Goal: Task Accomplishment & Management: Use online tool/utility

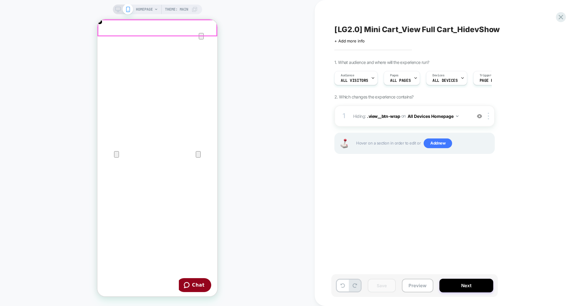
click at [107, 45] on icon "Close" at bounding box center [103, 48] width 7 height 7
click at [0, 0] on icon at bounding box center [0, 0] width 0 height 0
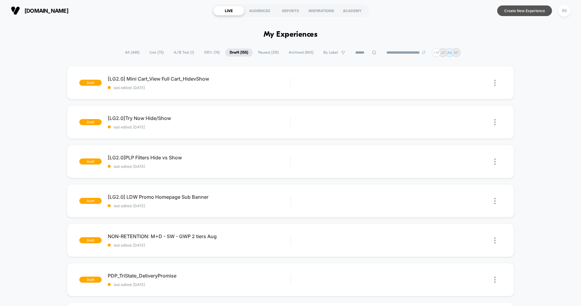
click at [512, 9] on button "Create New Experience" at bounding box center [524, 10] width 55 height 11
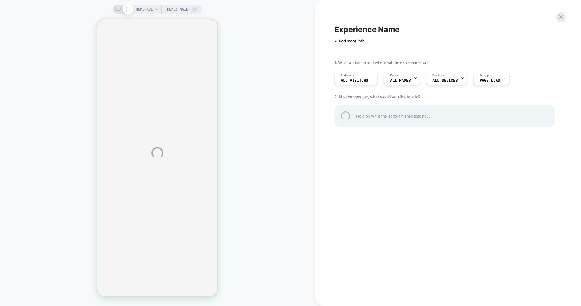
click at [368, 29] on div "Experience Name" at bounding box center [444, 29] width 221 height 9
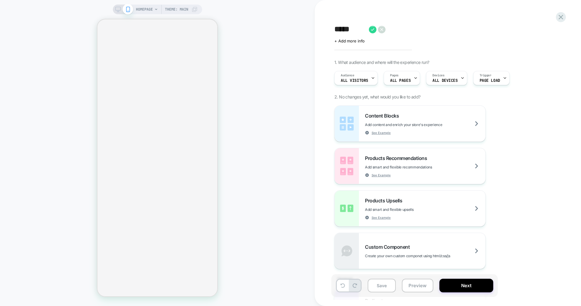
click at [355, 29] on textarea "*****" at bounding box center [349, 29] width 31 height 9
click at [364, 28] on textarea "**********" at bounding box center [412, 29] width 157 height 9
type textarea "**********"
click at [543, 28] on icon at bounding box center [543, 30] width 8 height 8
click at [396, 75] on span "Pages" at bounding box center [394, 75] width 8 height 4
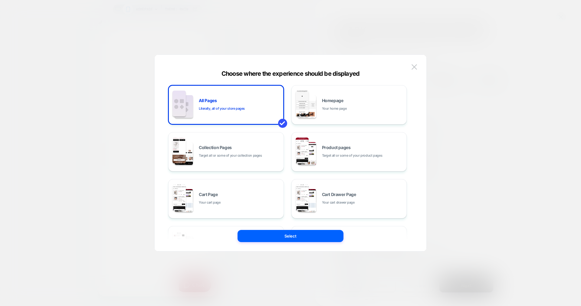
scroll to position [0, 120]
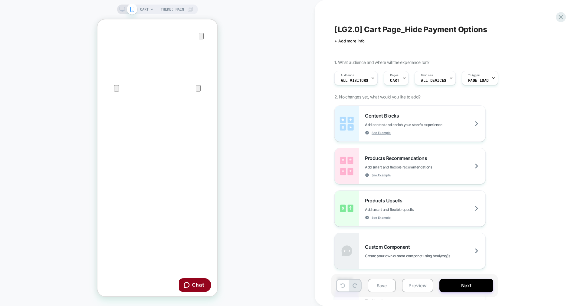
scroll to position [0, 0]
click at [429, 120] on div "Content Blocks Add content and enrich your store's experience See Example" at bounding box center [425, 124] width 120 height 22
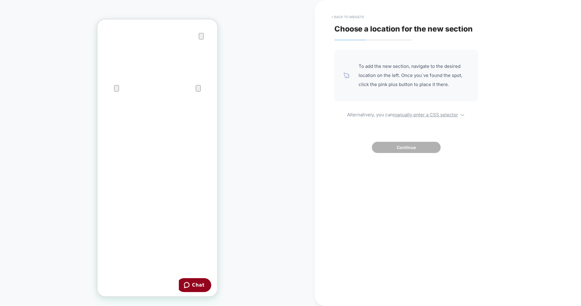
click at [356, 14] on button "< Back to widgets" at bounding box center [347, 17] width 39 height 10
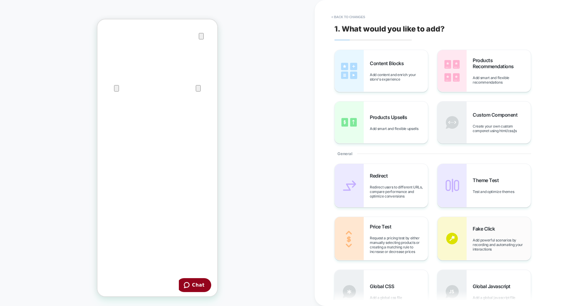
scroll to position [49, 0]
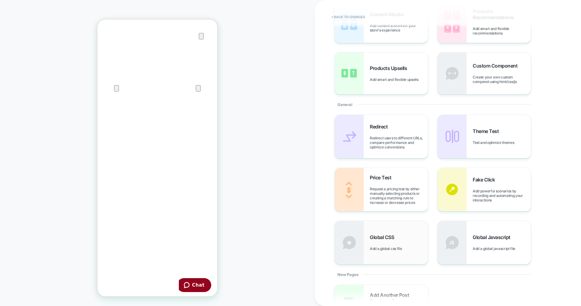
click at [398, 248] on span "Add a global css file" at bounding box center [387, 248] width 35 height 5
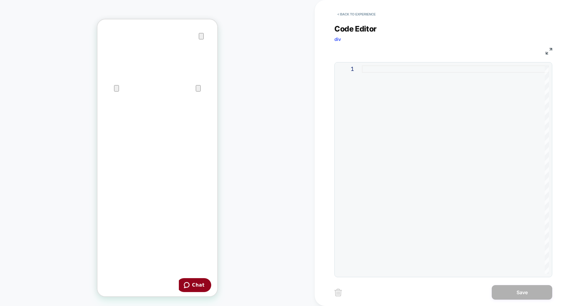
click at [367, 77] on div at bounding box center [455, 169] width 187 height 208
type textarea "**********"
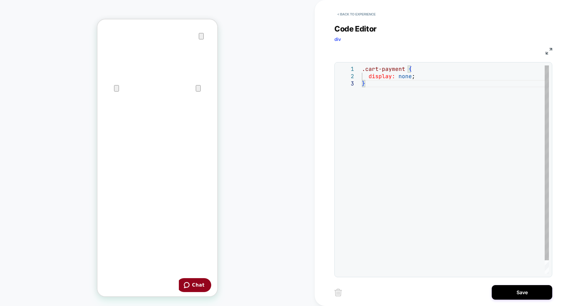
click at [395, 84] on div ".cart-payment { display: none ; }" at bounding box center [455, 176] width 187 height 223
drag, startPoint x: 395, startPoint y: 84, endPoint x: 342, endPoint y: 61, distance: 58.1
click at [362, 65] on div ".cart-payment { display: none ; }" at bounding box center [455, 176] width 187 height 223
click at [378, 66] on div at bounding box center [455, 169] width 187 height 208
click at [388, 113] on div ".payment-title { display: none ; }" at bounding box center [455, 183] width 187 height 237
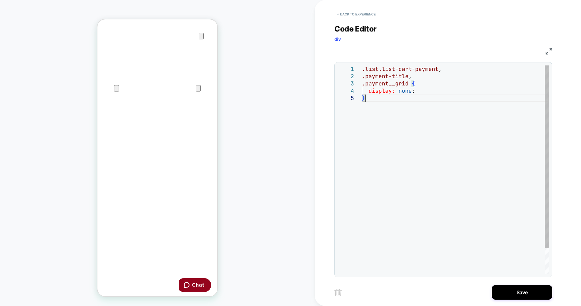
click at [382, 119] on div ".list.list-cart-payment , .payment-title , .payment__grid { display: none ; }" at bounding box center [455, 183] width 187 height 237
click at [363, 70] on div ".list.list-cart-payment , .payment-title , .payment__grid { display: none ; }" at bounding box center [455, 183] width 187 height 237
click at [410, 84] on div ".list.list-cart-payment , .payment-title , .payment__grid { display: none ; }" at bounding box center [455, 183] width 187 height 237
type textarea "**********"
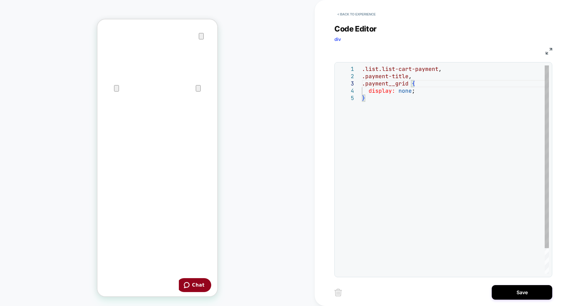
click at [385, 113] on div ".list.list-cart-payment , .payment-title , .payment__grid { display: none ; }" at bounding box center [455, 183] width 187 height 237
click at [391, 108] on div ".list.list-cart-payment , .payment-title , .payment__grid { display: none ; }" at bounding box center [455, 183] width 187 height 237
click at [0, 0] on button "< Back to experience" at bounding box center [0, 0] width 0 height 0
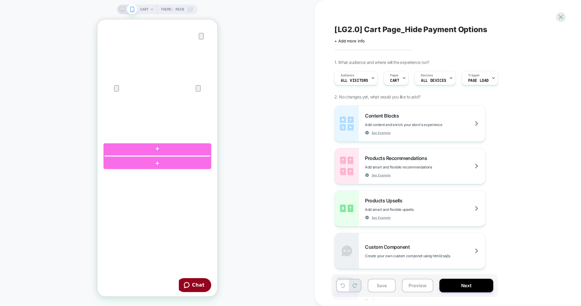
click at [131, 156] on div at bounding box center [157, 156] width 106 height 2
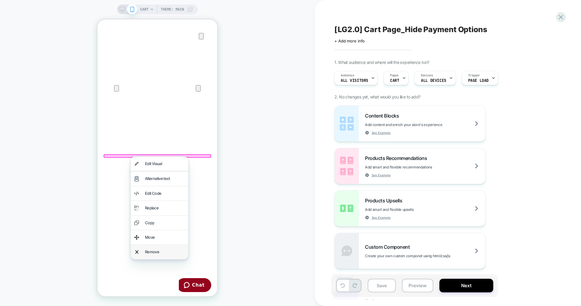
click at [159, 249] on div "Remove" at bounding box center [165, 251] width 40 height 7
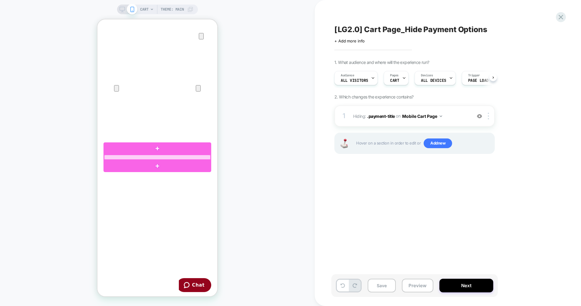
click at [176, 157] on div at bounding box center [157, 157] width 106 height 5
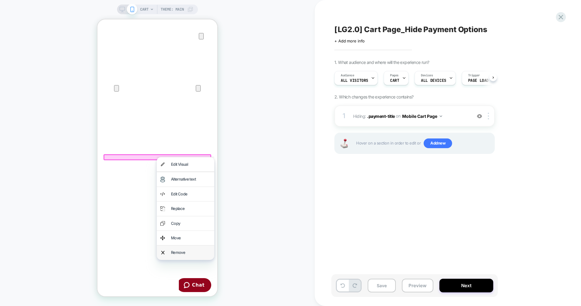
click at [188, 254] on div "Remove" at bounding box center [191, 252] width 40 height 7
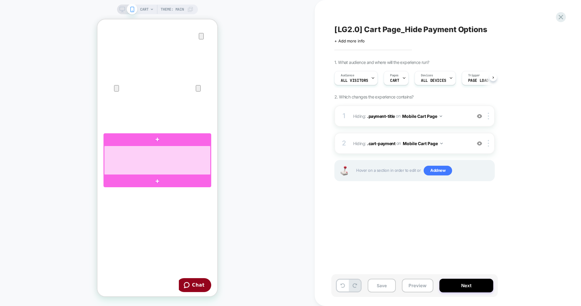
click at [118, 163] on div at bounding box center [157, 160] width 106 height 29
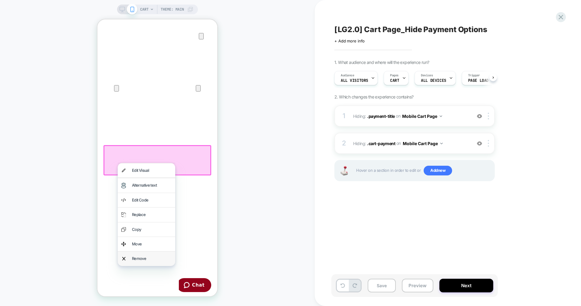
click at [145, 257] on div "Remove" at bounding box center [152, 258] width 40 height 7
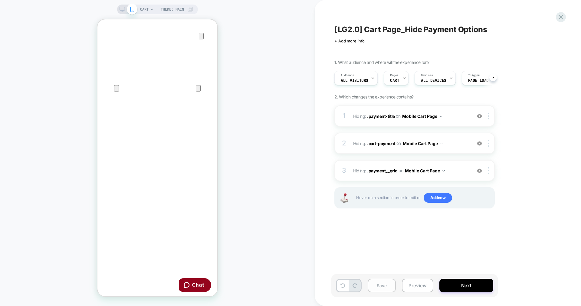
click at [0, 0] on button "Save" at bounding box center [0, 0] width 0 height 0
click at [0, 0] on div at bounding box center [0, 0] width 0 height 0
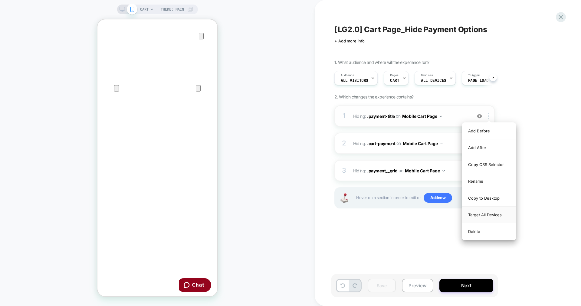
click at [493, 216] on div "Target All Devices" at bounding box center [489, 214] width 54 height 17
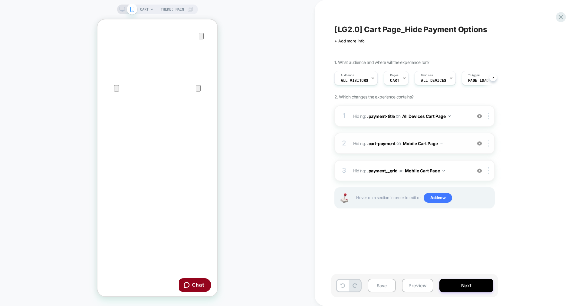
click at [487, 143] on div at bounding box center [489, 143] width 10 height 7
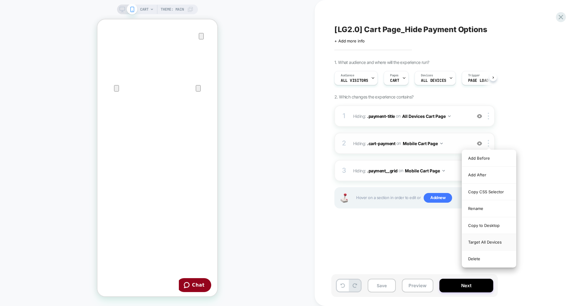
click at [476, 243] on div "Target All Devices" at bounding box center [489, 242] width 54 height 17
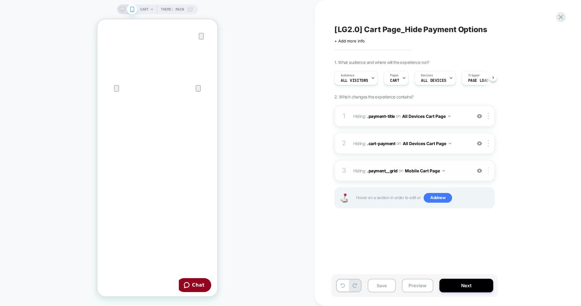
click at [487, 170] on div at bounding box center [489, 170] width 10 height 7
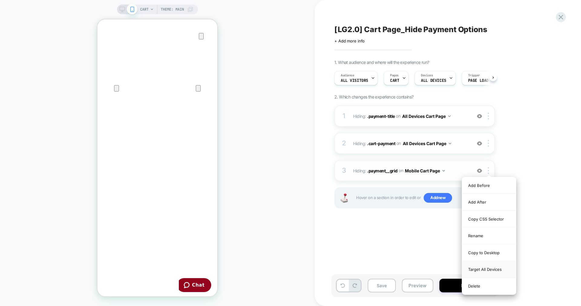
click at [472, 266] on div "Target All Devices" at bounding box center [489, 269] width 54 height 17
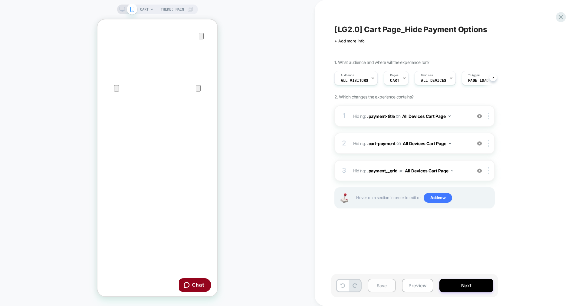
click at [0, 0] on button "Save" at bounding box center [0, 0] width 0 height 0
click at [412, 289] on button "Preview" at bounding box center [417, 285] width 31 height 14
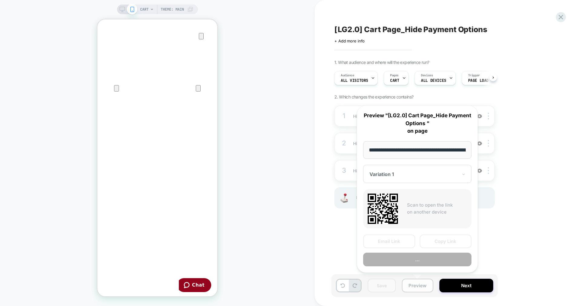
scroll to position [0, 31]
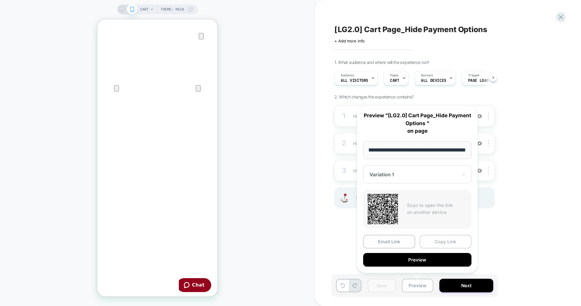
click at [456, 245] on button "Copy Link" at bounding box center [446, 241] width 52 height 14
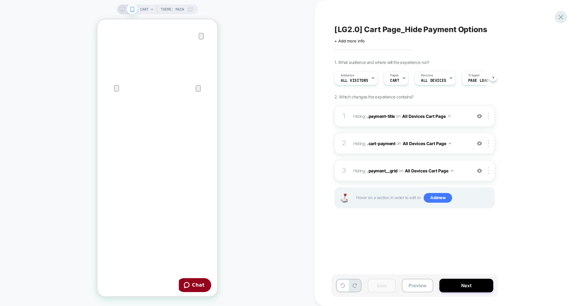
click at [561, 16] on icon at bounding box center [561, 17] width 8 height 8
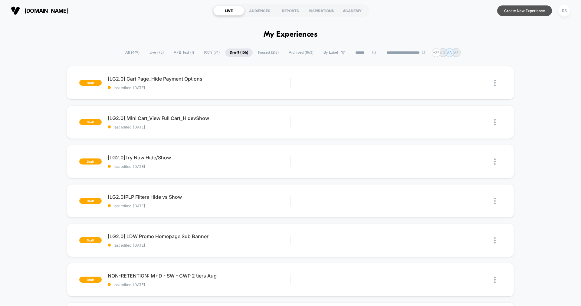
click at [522, 11] on button "Create New Experience" at bounding box center [524, 10] width 55 height 11
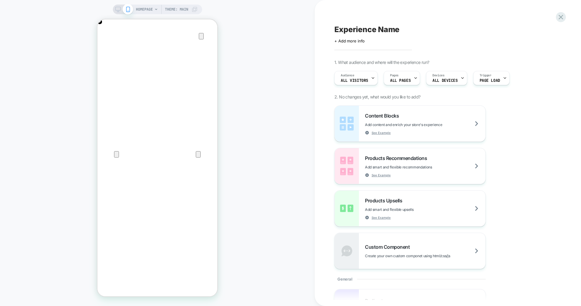
scroll to position [0, 120]
drag, startPoint x: 207, startPoint y: 29, endPoint x: 434, endPoint y: 42, distance: 227.3
click at [107, 45] on icon "Close" at bounding box center [103, 48] width 7 height 7
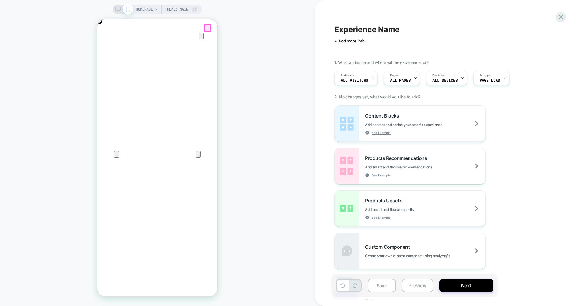
click at [148, 9] on span "HOMEPAGE" at bounding box center [144, 10] width 17 height 10
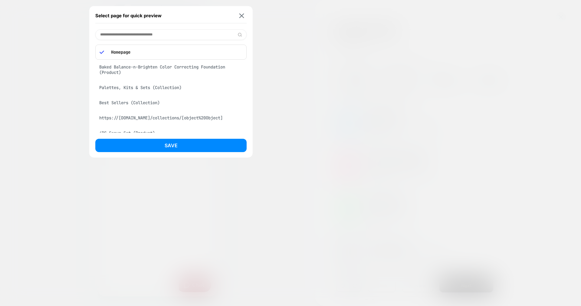
scroll to position [0, 0]
click at [150, 103] on div "Best Sellers (Collection)" at bounding box center [170, 102] width 151 height 11
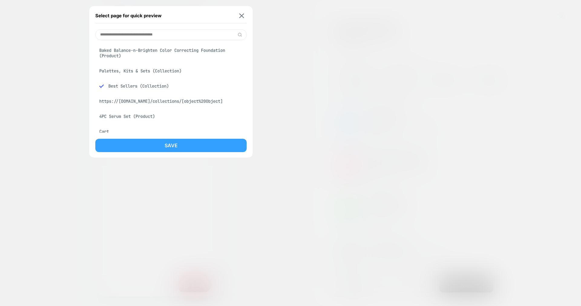
click at [162, 144] on button "Save" at bounding box center [170, 145] width 151 height 13
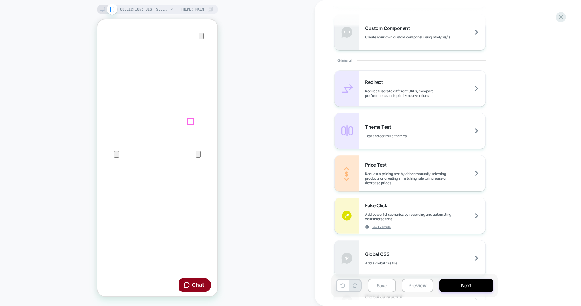
click at [418, 221] on div "Fake Click Add powerful scenarios by recording and automating your interactions…" at bounding box center [425, 215] width 120 height 27
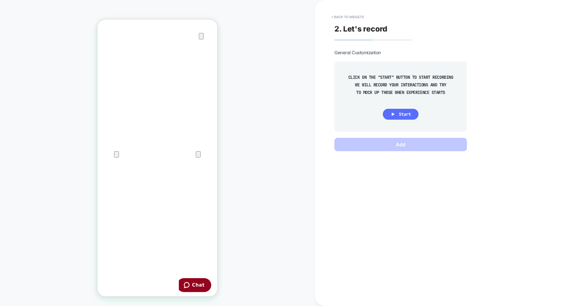
click at [405, 112] on span "Start" at bounding box center [405, 113] width 12 height 5
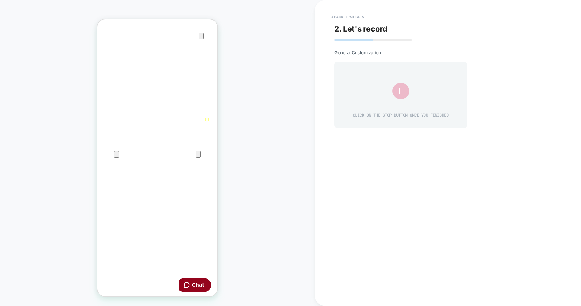
click at [399, 93] on icon at bounding box center [400, 91] width 11 height 11
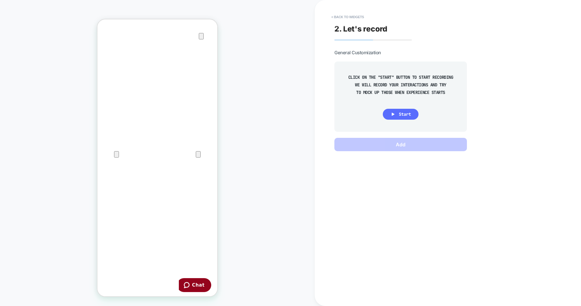
click at [0, 0] on span "Start" at bounding box center [0, 0] width 0 height 0
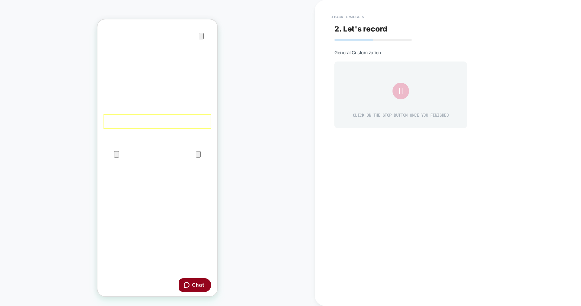
click at [207, 120] on div at bounding box center [157, 121] width 108 height 15
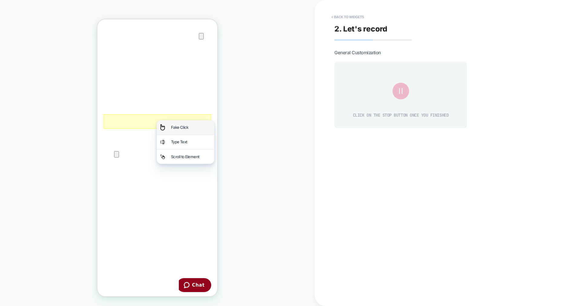
click at [201, 124] on div "Fake Click" at bounding box center [191, 127] width 40 height 7
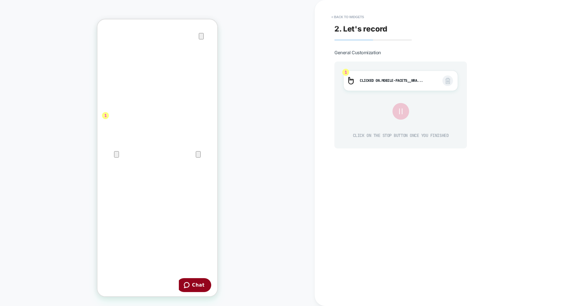
click at [399, 112] on icon at bounding box center [400, 111] width 10 height 10
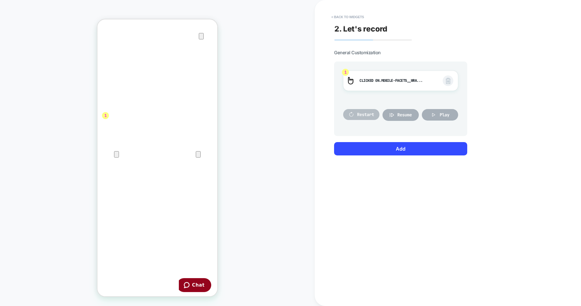
click at [371, 114] on span "Restart" at bounding box center [365, 114] width 17 height 5
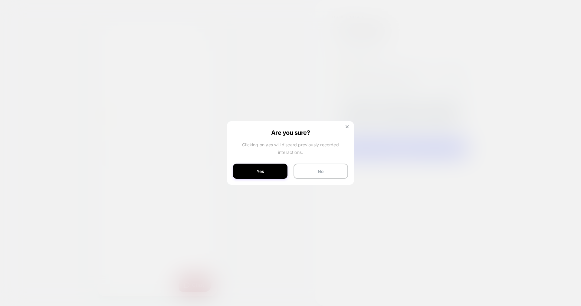
click at [393, 104] on div at bounding box center [290, 153] width 581 height 306
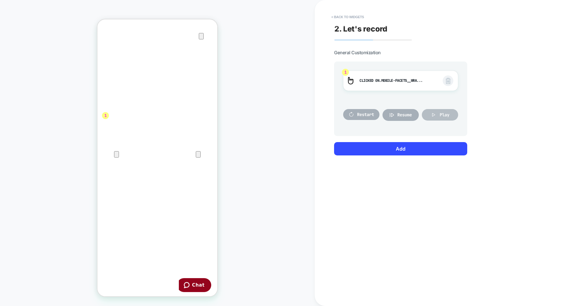
click at [0, 0] on icon at bounding box center [0, 0] width 0 height 0
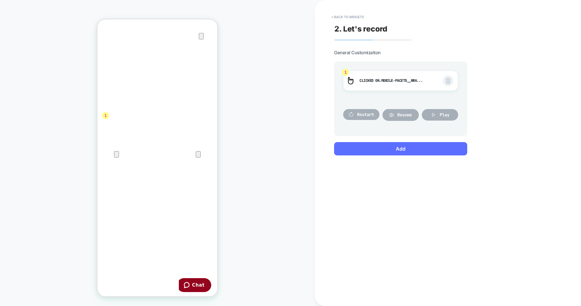
click at [0, 0] on button "Add" at bounding box center [0, 0] width 0 height 0
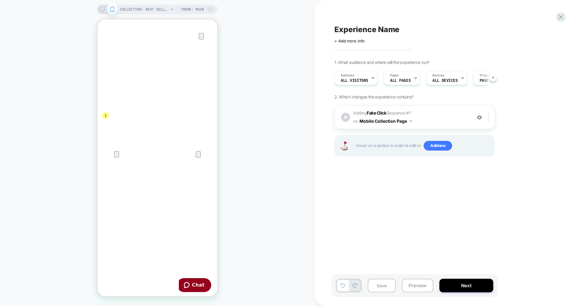
scroll to position [0, 0]
click at [378, 291] on button "Save" at bounding box center [382, 285] width 28 height 14
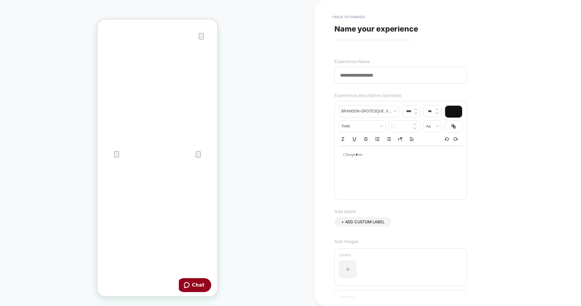
click at [378, 291] on div "Variation 1" at bounding box center [400, 308] width 133 height 37
click at [381, 70] on input at bounding box center [400, 75] width 133 height 17
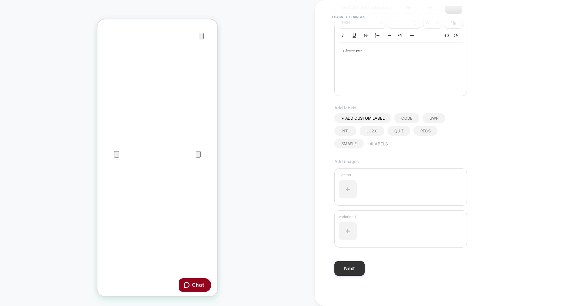
type input "**********"
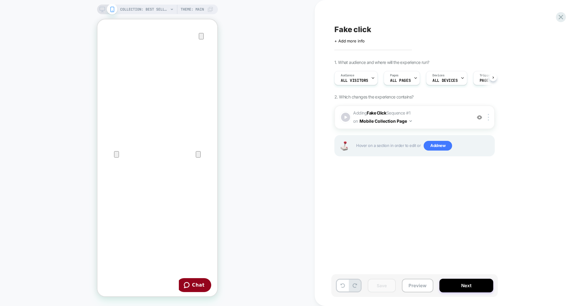
scroll to position [0, 0]
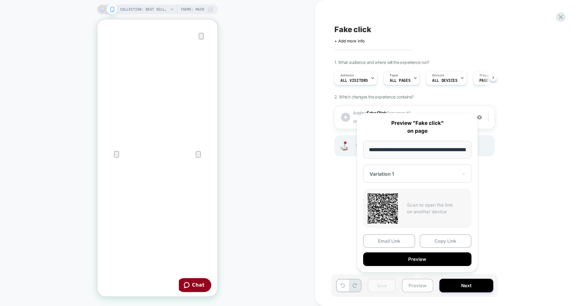
scroll to position [0, 76]
click at [448, 237] on button "Copy Link" at bounding box center [446, 241] width 52 height 14
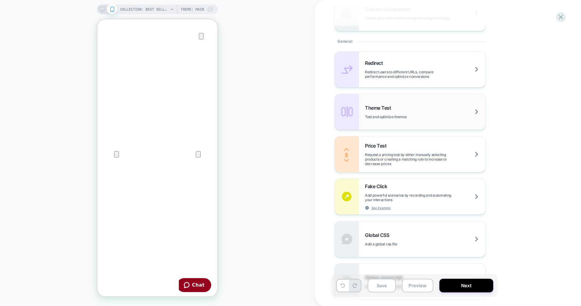
scroll to position [237, 0]
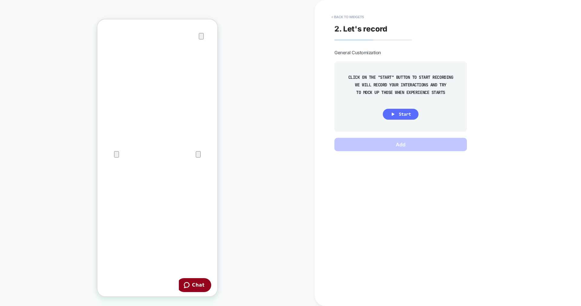
click at [399, 115] on span "Start" at bounding box center [405, 113] width 12 height 5
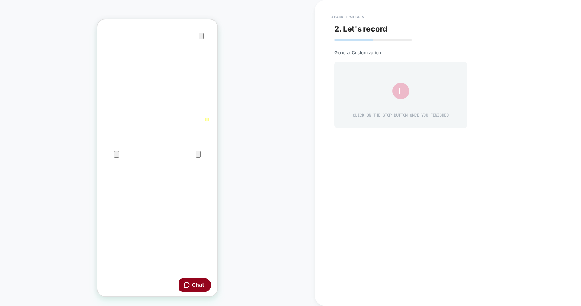
click at [206, 120] on div at bounding box center [206, 119] width 3 height 3
click at [201, 126] on div "Fake Click" at bounding box center [191, 127] width 40 height 7
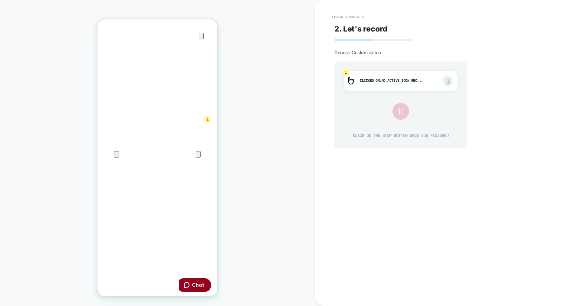
click at [404, 109] on icon at bounding box center [400, 111] width 10 height 10
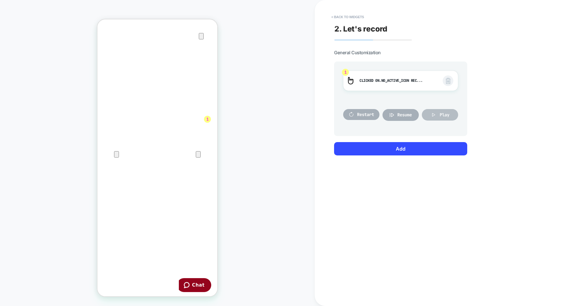
click at [450, 113] on button "Play" at bounding box center [440, 114] width 36 height 11
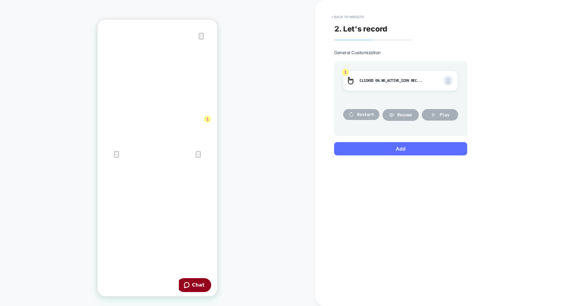
drag, startPoint x: 399, startPoint y: 149, endPoint x: 401, endPoint y: 143, distance: 6.3
click at [401, 143] on button "Add" at bounding box center [400, 148] width 133 height 13
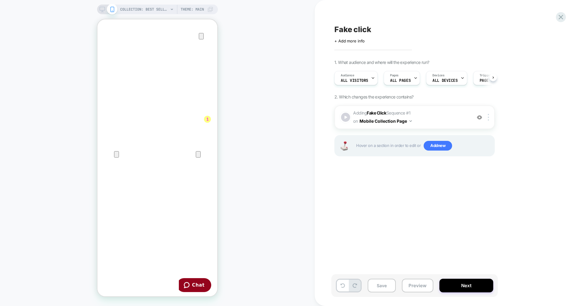
scroll to position [0, 0]
click at [377, 283] on button "Save" at bounding box center [382, 285] width 28 height 14
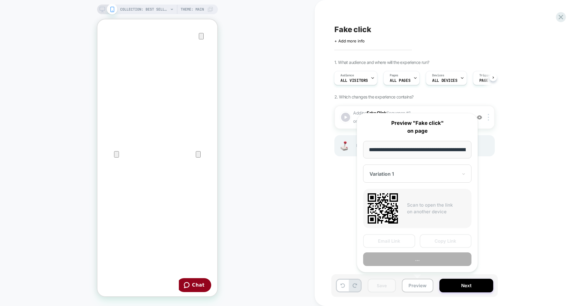
scroll to position [0, 76]
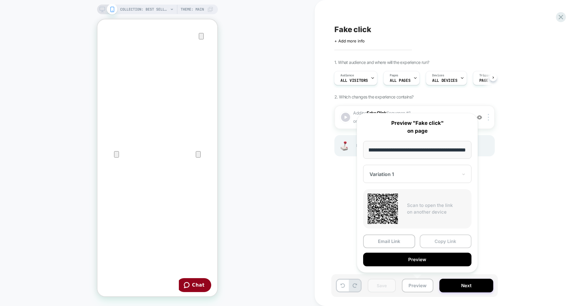
click at [447, 241] on button "Copy Link" at bounding box center [446, 241] width 52 height 14
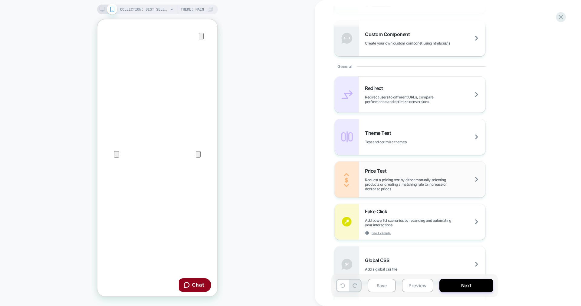
scroll to position [213, 0]
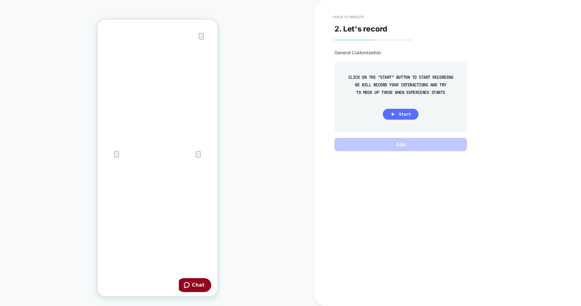
click at [385, 114] on button "Start" at bounding box center [401, 114] width 36 height 11
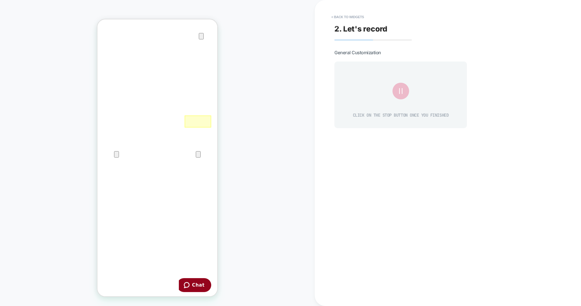
click at [203, 122] on div at bounding box center [198, 121] width 27 height 12
click at [190, 128] on div "Fake Click" at bounding box center [191, 128] width 40 height 7
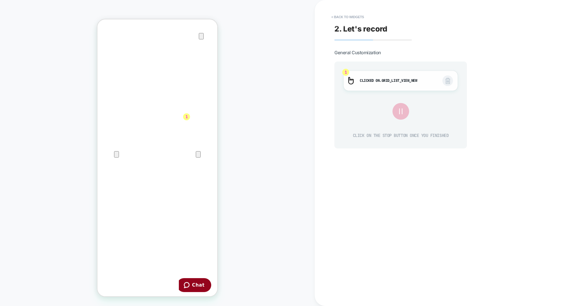
click at [360, 15] on button "< Back to widgets" at bounding box center [347, 17] width 39 height 10
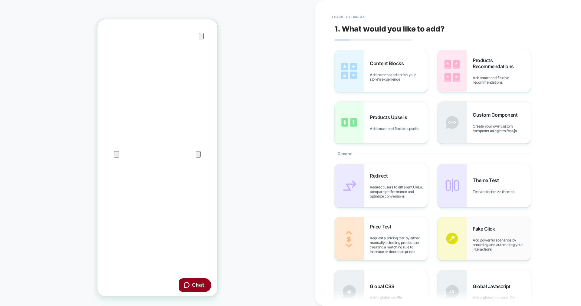
click at [477, 231] on span "Fake Click" at bounding box center [485, 228] width 25 height 6
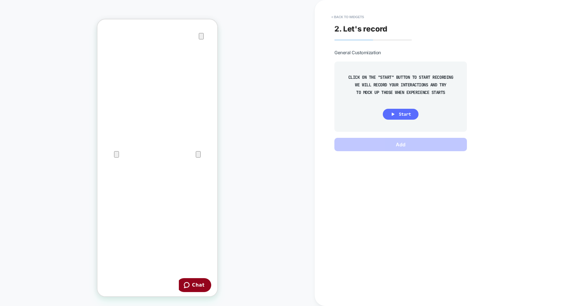
click at [396, 118] on button "Start" at bounding box center [401, 114] width 36 height 11
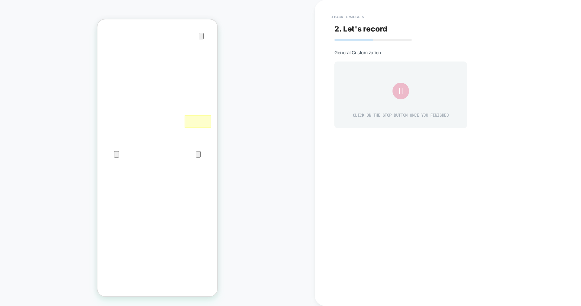
click at [205, 121] on div at bounding box center [198, 121] width 27 height 12
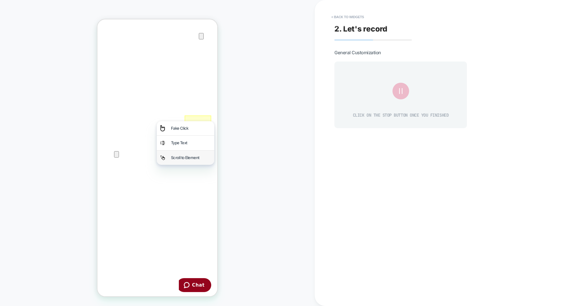
click at [207, 155] on div "Scroll to Element" at bounding box center [191, 157] width 40 height 7
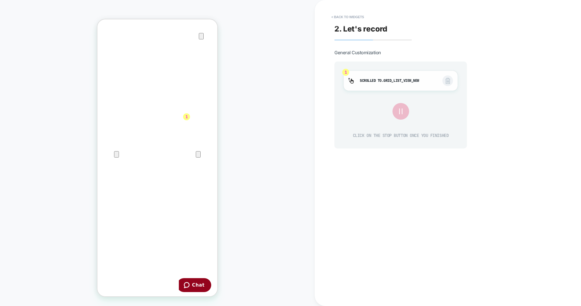
click at [389, 82] on span ".grid_list_view_new" at bounding box center [400, 80] width 38 height 5
click at [446, 78] on img at bounding box center [447, 81] width 5 height 6
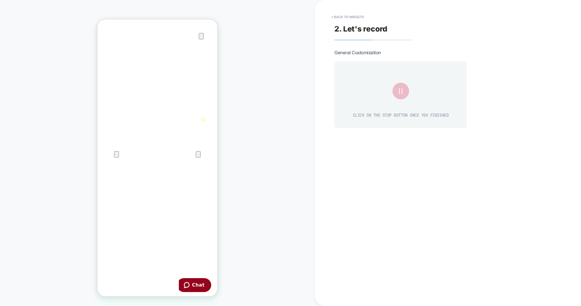
click at [0, 0] on button "< Back to widgets" at bounding box center [0, 0] width 0 height 0
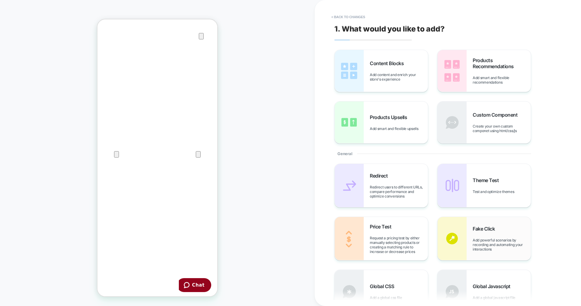
click at [0, 0] on div "Fake Click Add powerful scenarios by recording and automating your interactions" at bounding box center [0, 0] width 0 height 0
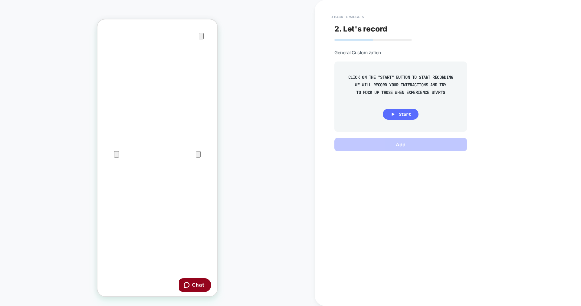
click at [0, 0] on span "Start" at bounding box center [0, 0] width 0 height 0
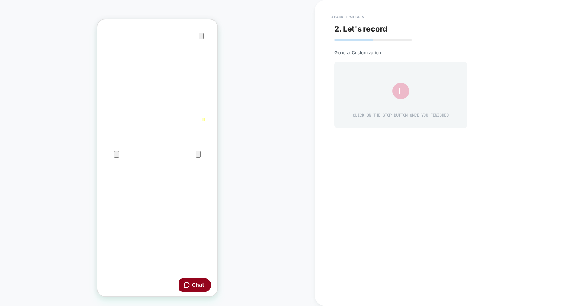
drag, startPoint x: 205, startPoint y: 121, endPoint x: 202, endPoint y: 121, distance: 3.6
click at [202, 121] on div at bounding box center [202, 119] width 3 height 3
click at [199, 125] on div "Fake Click" at bounding box center [191, 127] width 40 height 7
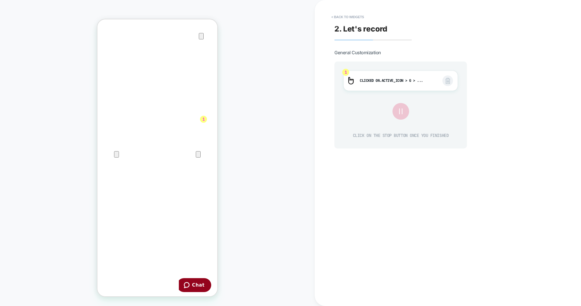
click at [401, 114] on icon at bounding box center [400, 111] width 10 height 10
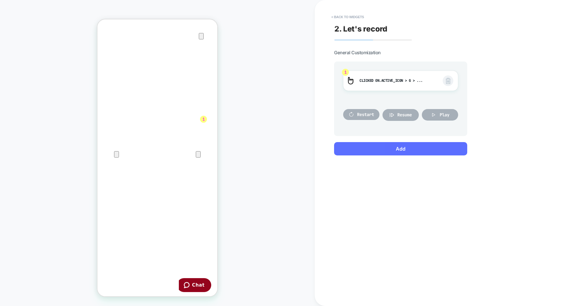
click at [405, 149] on button "Add" at bounding box center [400, 148] width 133 height 13
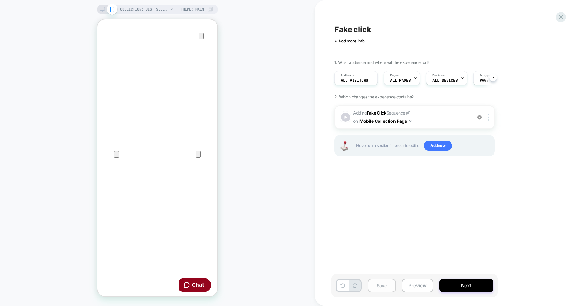
scroll to position [0, 0]
click at [120, 186] on button "Save" at bounding box center [60, 160] width 120 height 51
click at [120, 186] on button "Preview" at bounding box center [60, 160] width 120 height 51
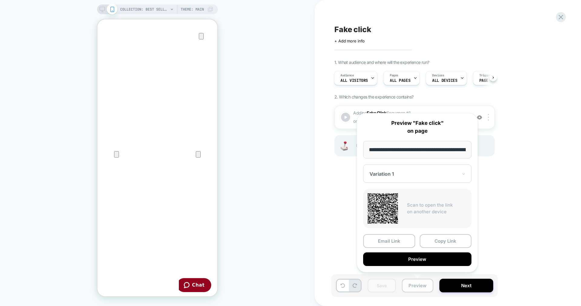
scroll to position [0, 76]
click at [0, 0] on button "Copy Link" at bounding box center [0, 0] width 0 height 0
